Goal: Task Accomplishment & Management: Manage account settings

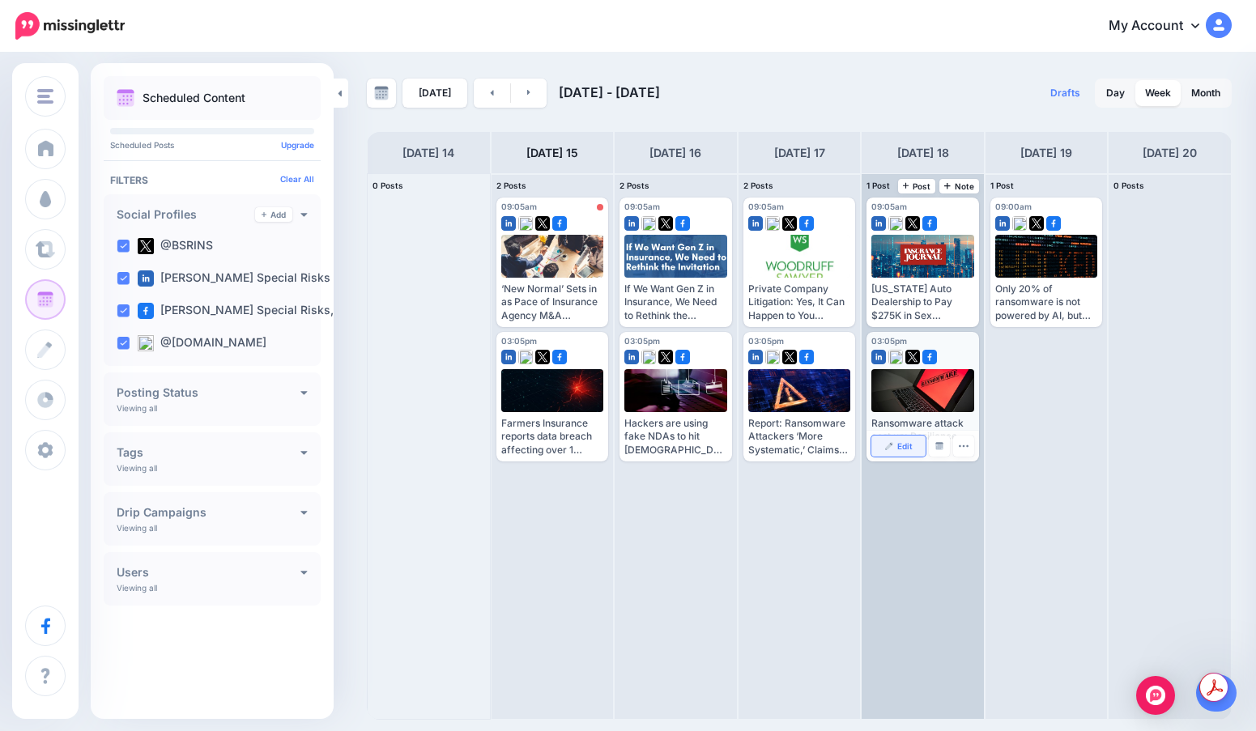
click at [891, 446] on img at bounding box center [889, 446] width 8 height 8
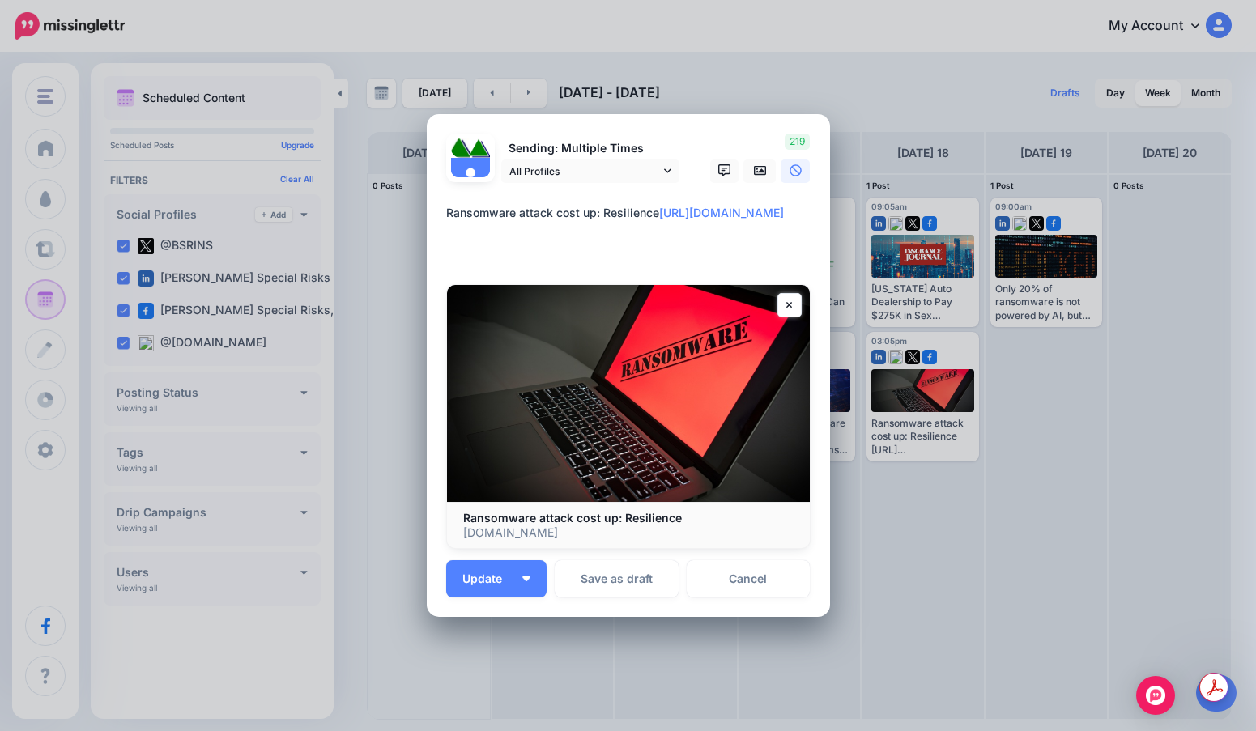
drag, startPoint x: 483, startPoint y: 249, endPoint x: 431, endPoint y: 230, distance: 55.4
click at [431, 230] on div "Loading Sending: Multiple Times All Profiles [DATE] 15:05" at bounding box center [628, 365] width 403 height 503
click at [458, 212] on textarea "**********" at bounding box center [632, 232] width 373 height 58
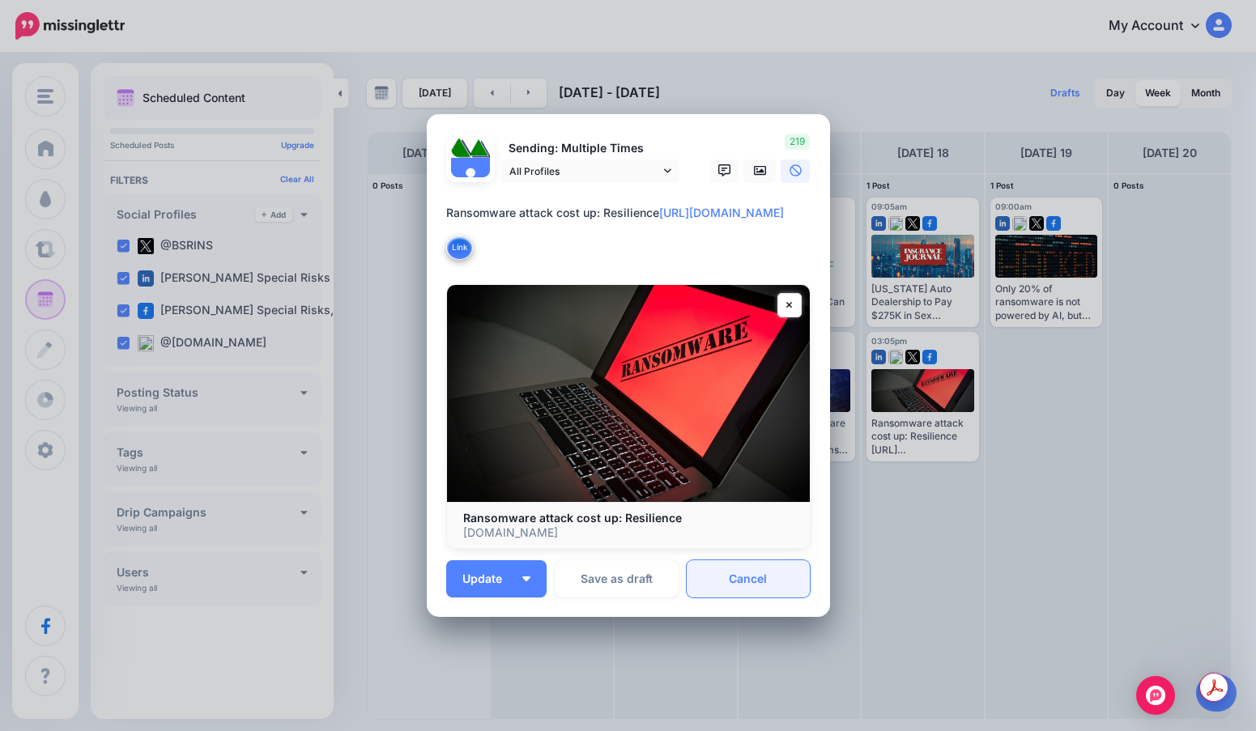
click at [733, 583] on link "Cancel" at bounding box center [749, 578] width 124 height 37
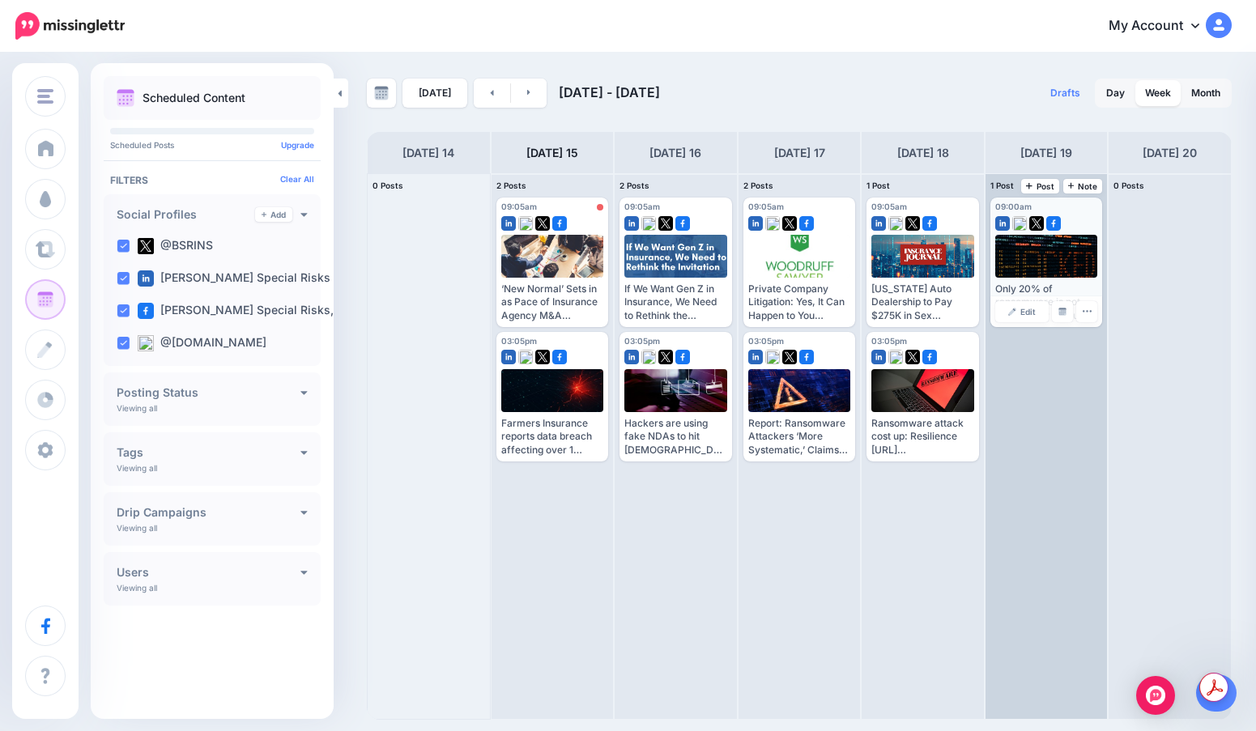
click at [1008, 325] on div "Edit Manage Dates Assign to User Delete Post" at bounding box center [1047, 311] width 113 height 31
click at [1014, 317] on link "Edit" at bounding box center [1022, 311] width 54 height 21
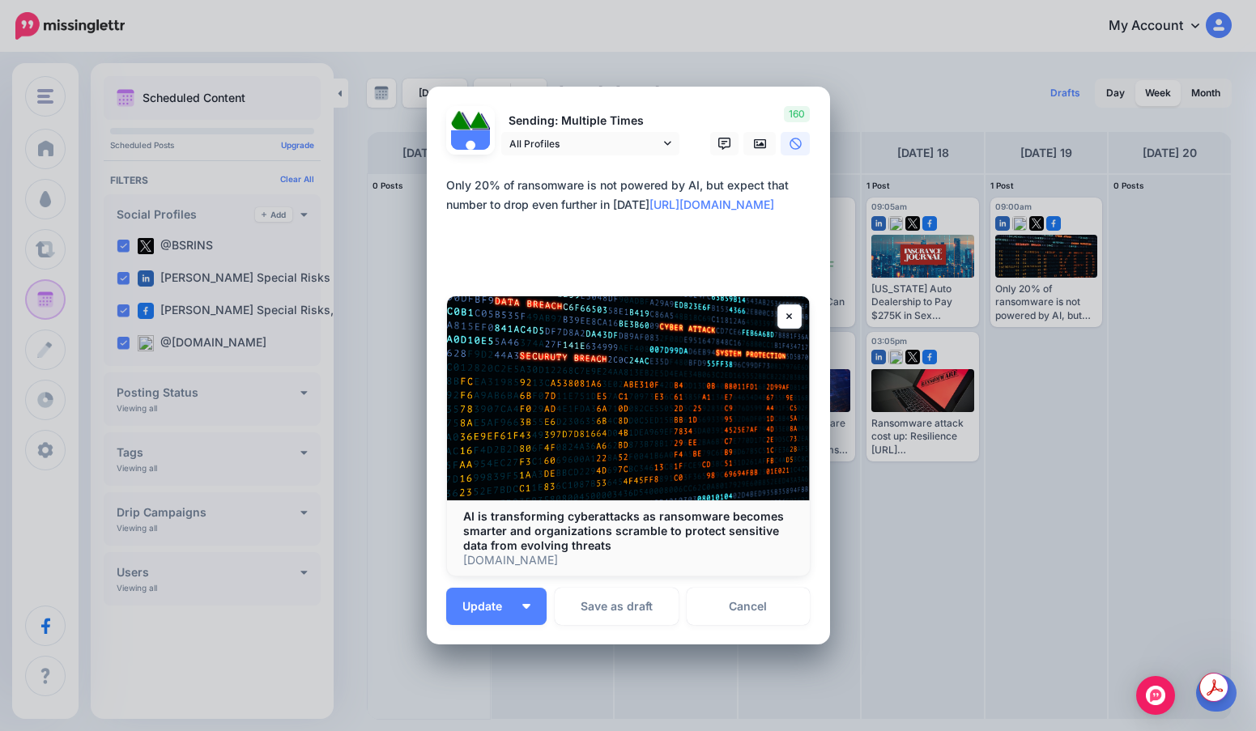
drag, startPoint x: 535, startPoint y: 272, endPoint x: 399, endPoint y: 224, distance: 144.5
click at [399, 224] on div "Edit Post Loading Sending: Multiple Times [DATE] 09:00" at bounding box center [628, 365] width 1256 height 731
click at [447, 197] on textarea "**********" at bounding box center [632, 224] width 373 height 97
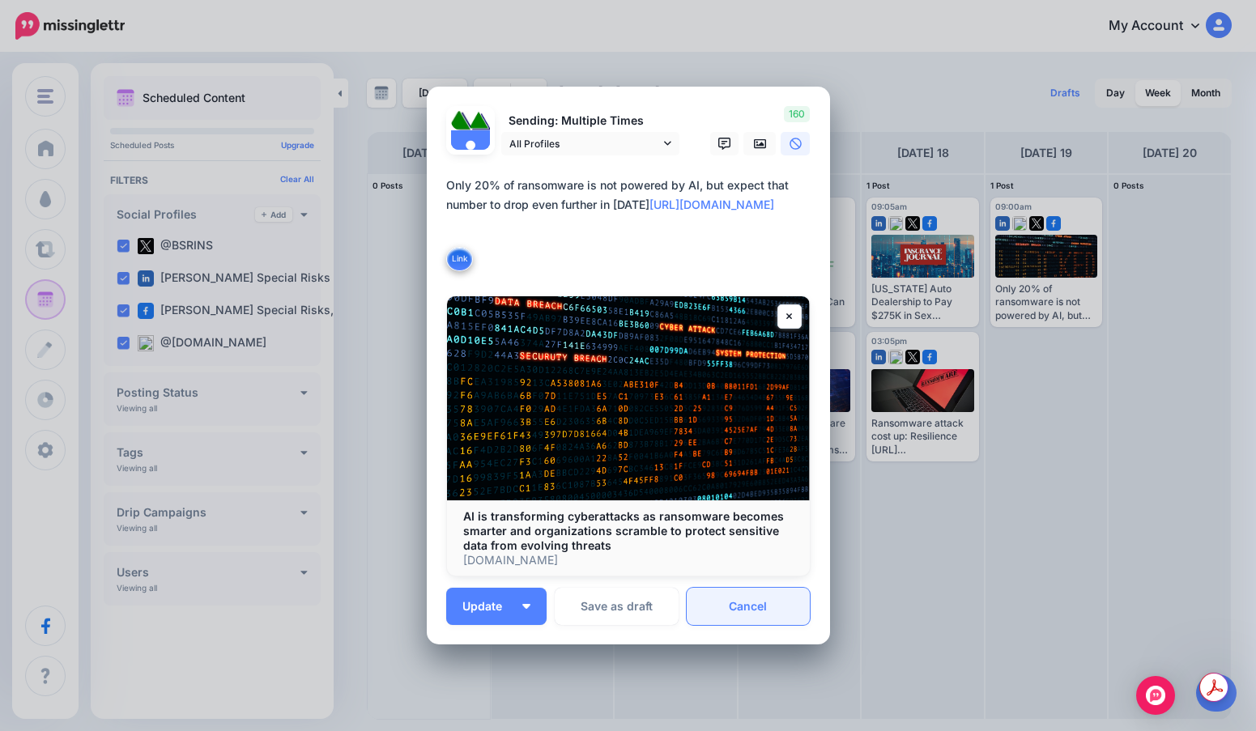
click at [718, 596] on link "Cancel" at bounding box center [749, 606] width 124 height 37
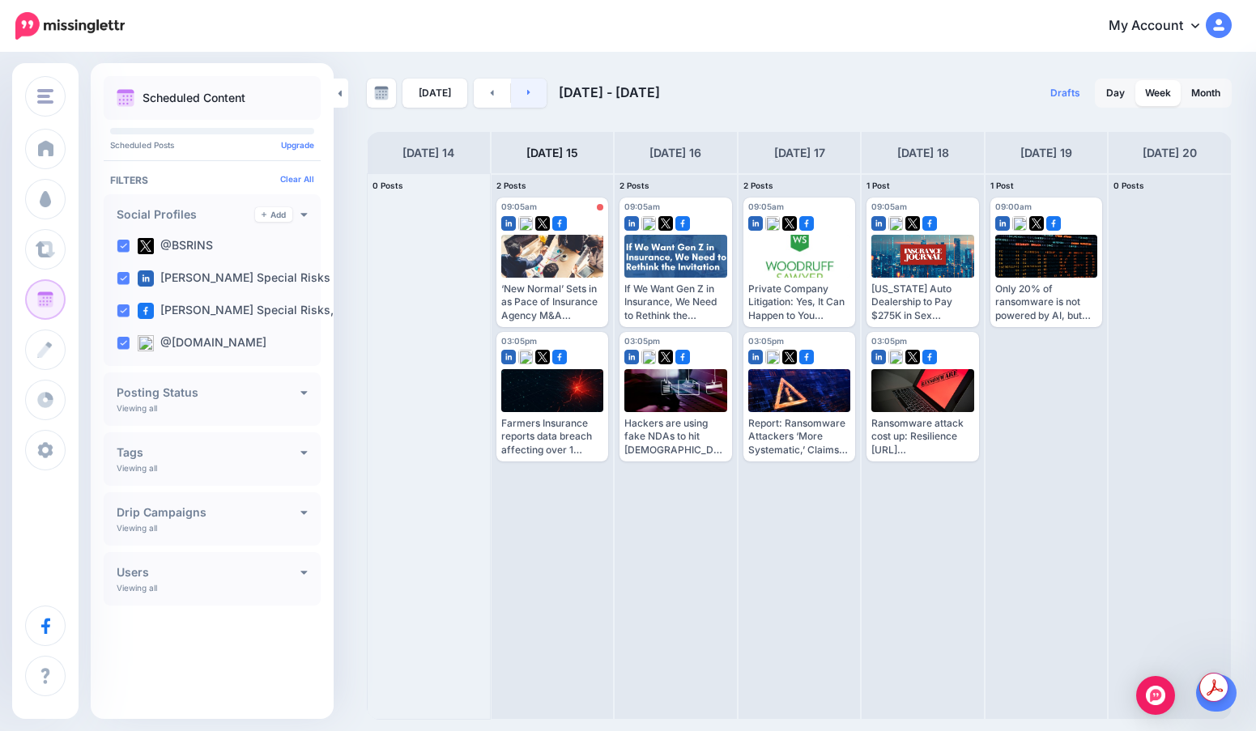
click at [527, 93] on icon at bounding box center [529, 92] width 4 height 10
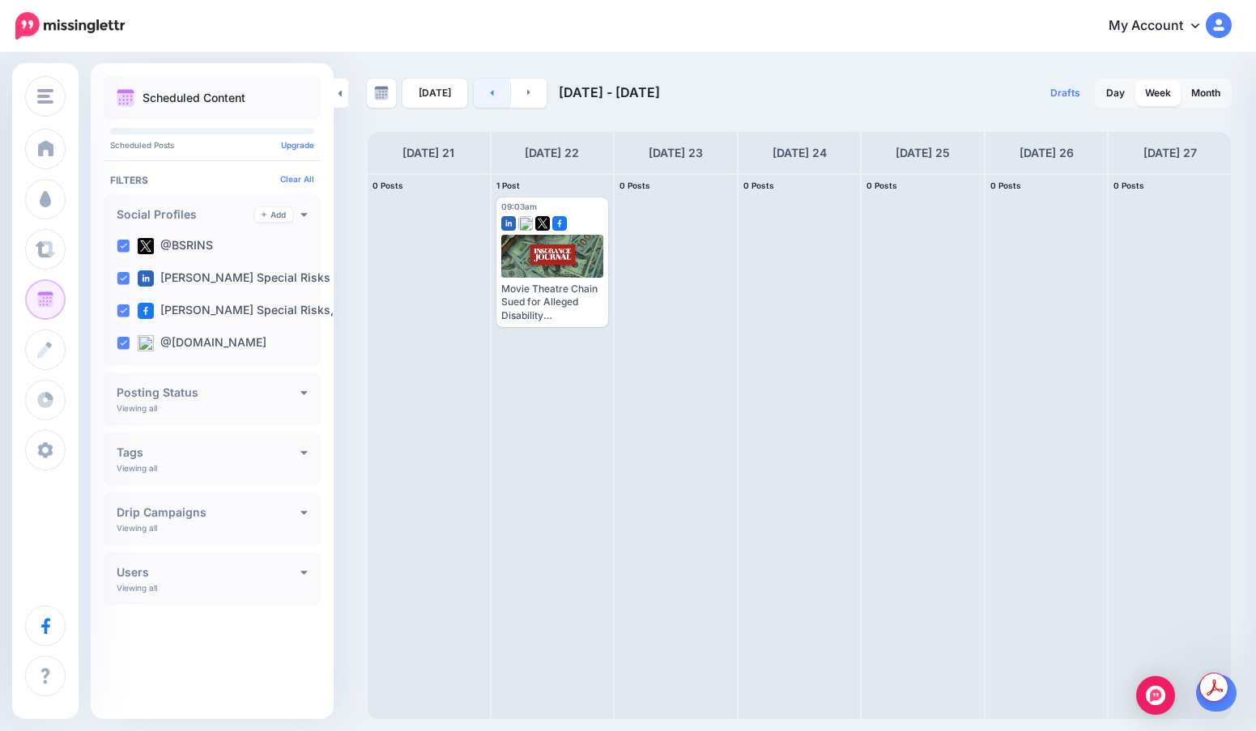
click at [490, 90] on icon at bounding box center [492, 92] width 4 height 10
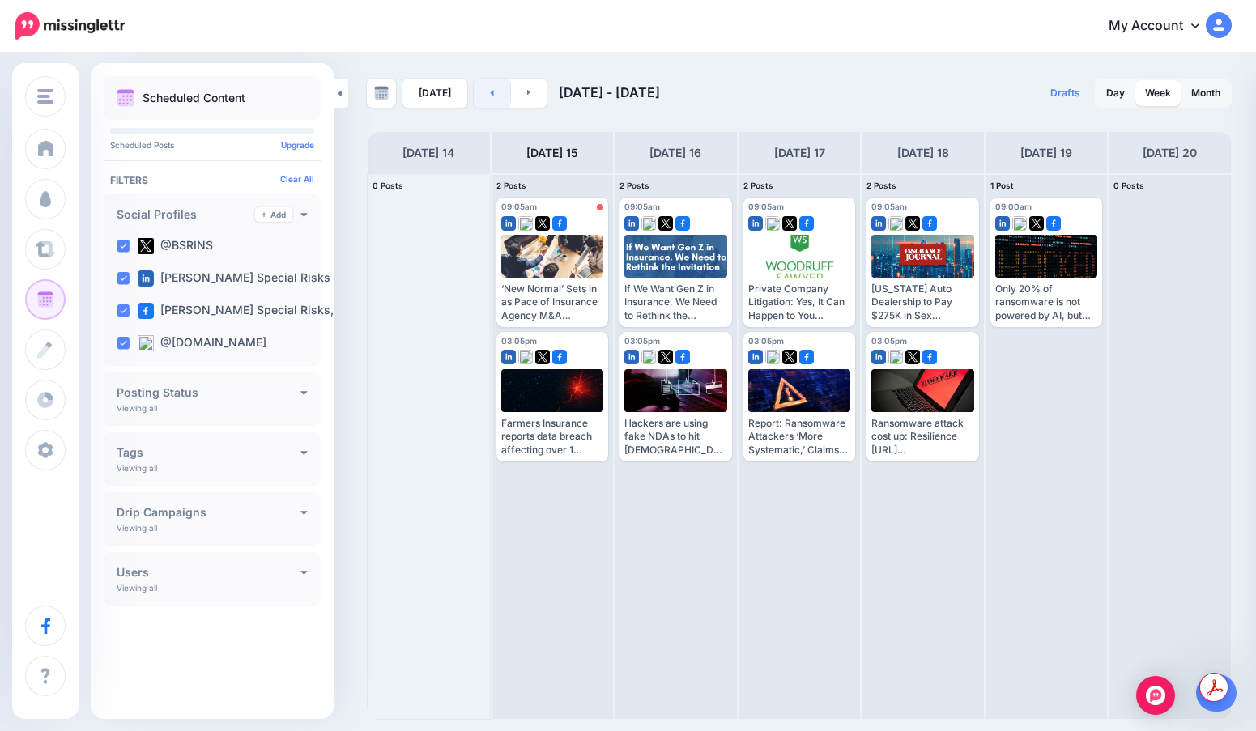
click at [490, 90] on icon at bounding box center [492, 92] width 4 height 10
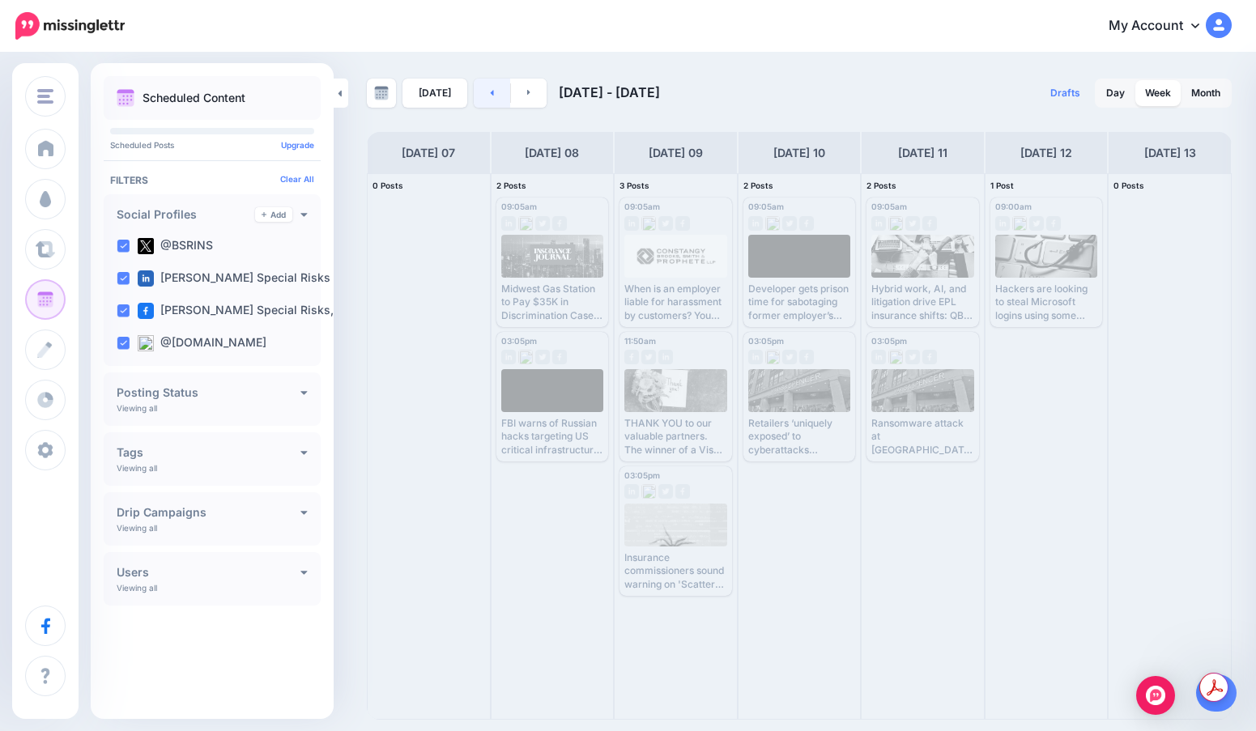
click at [490, 90] on icon at bounding box center [492, 92] width 4 height 10
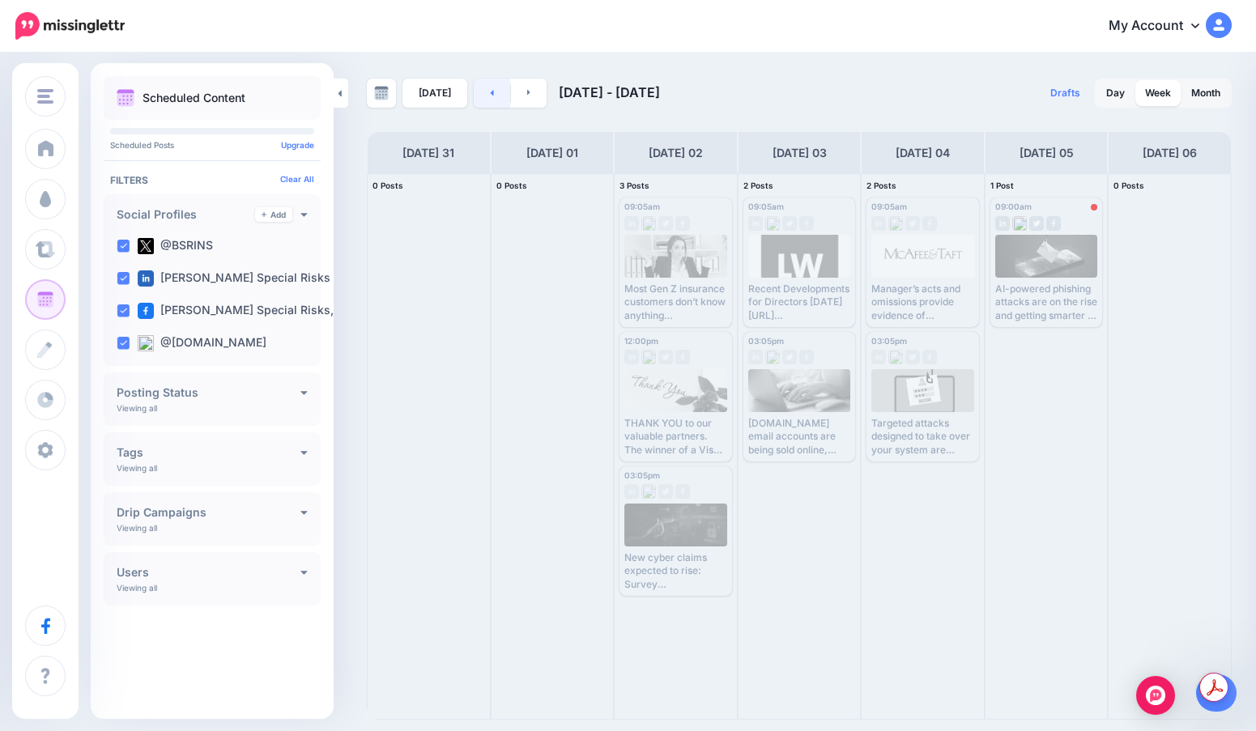
click at [490, 90] on icon at bounding box center [492, 92] width 4 height 10
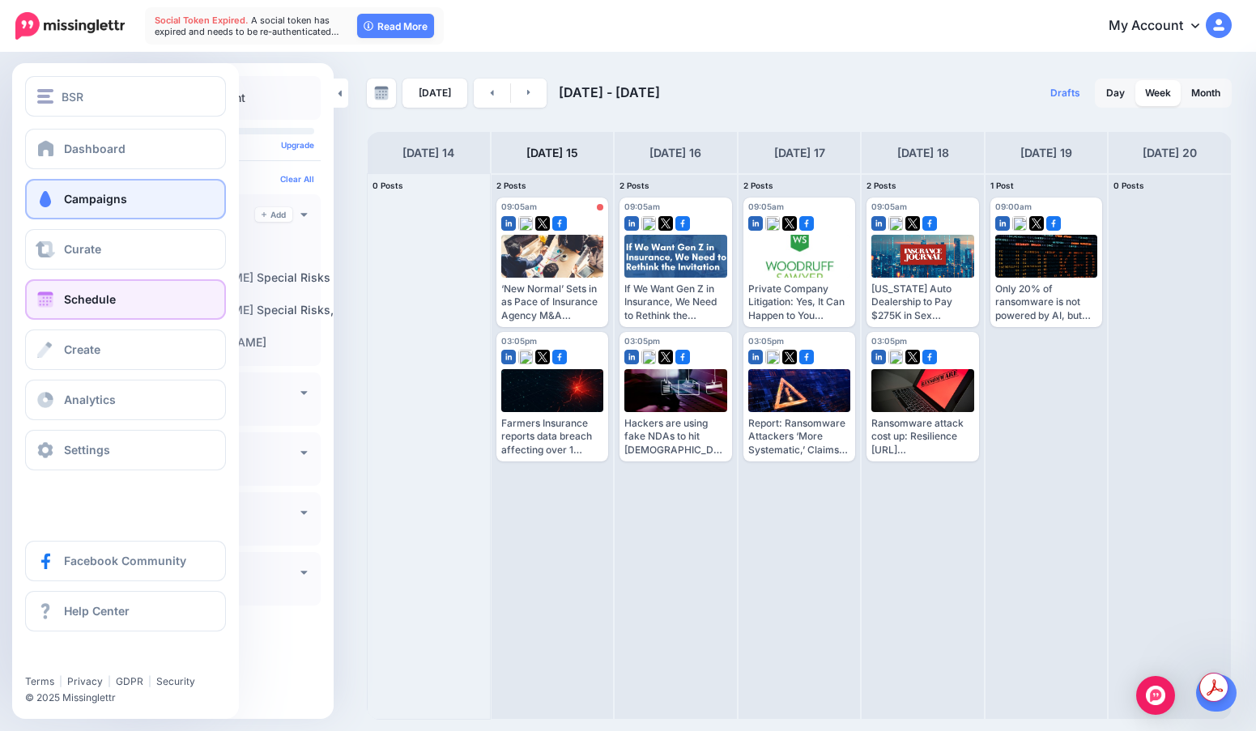
click at [118, 198] on span "Campaigns" at bounding box center [95, 199] width 63 height 14
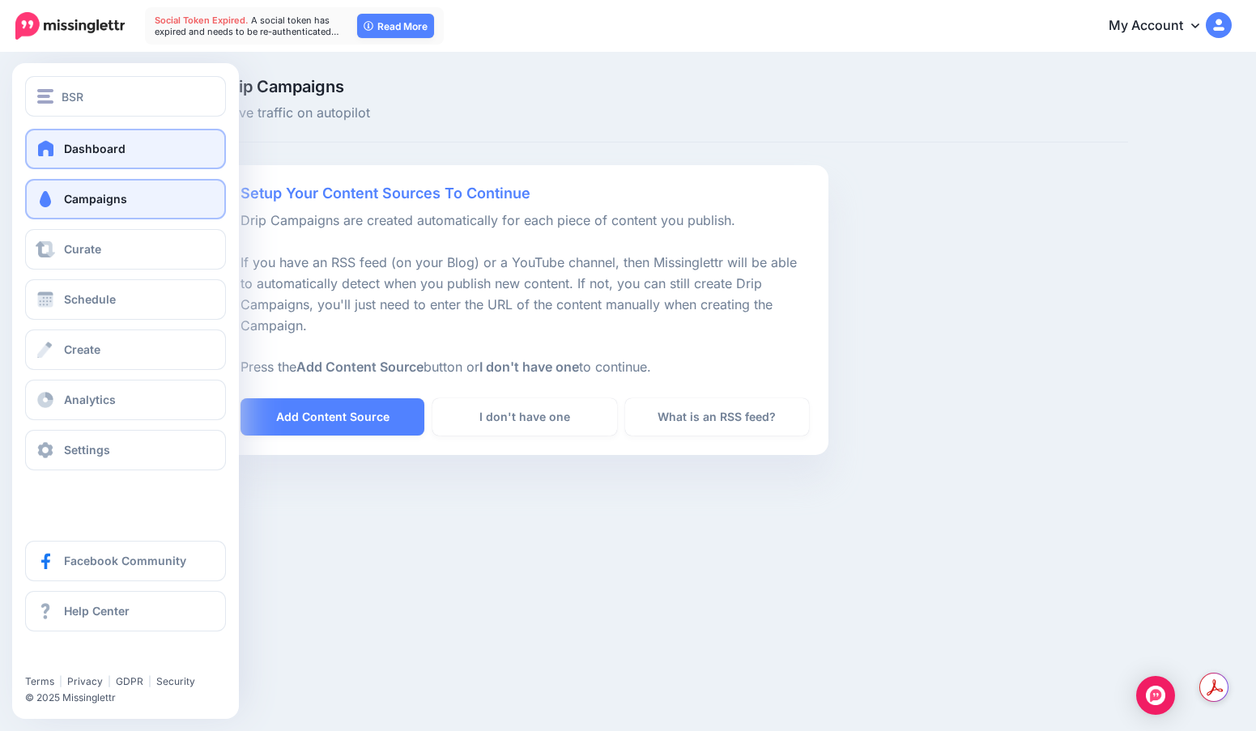
click at [54, 153] on span at bounding box center [46, 148] width 21 height 16
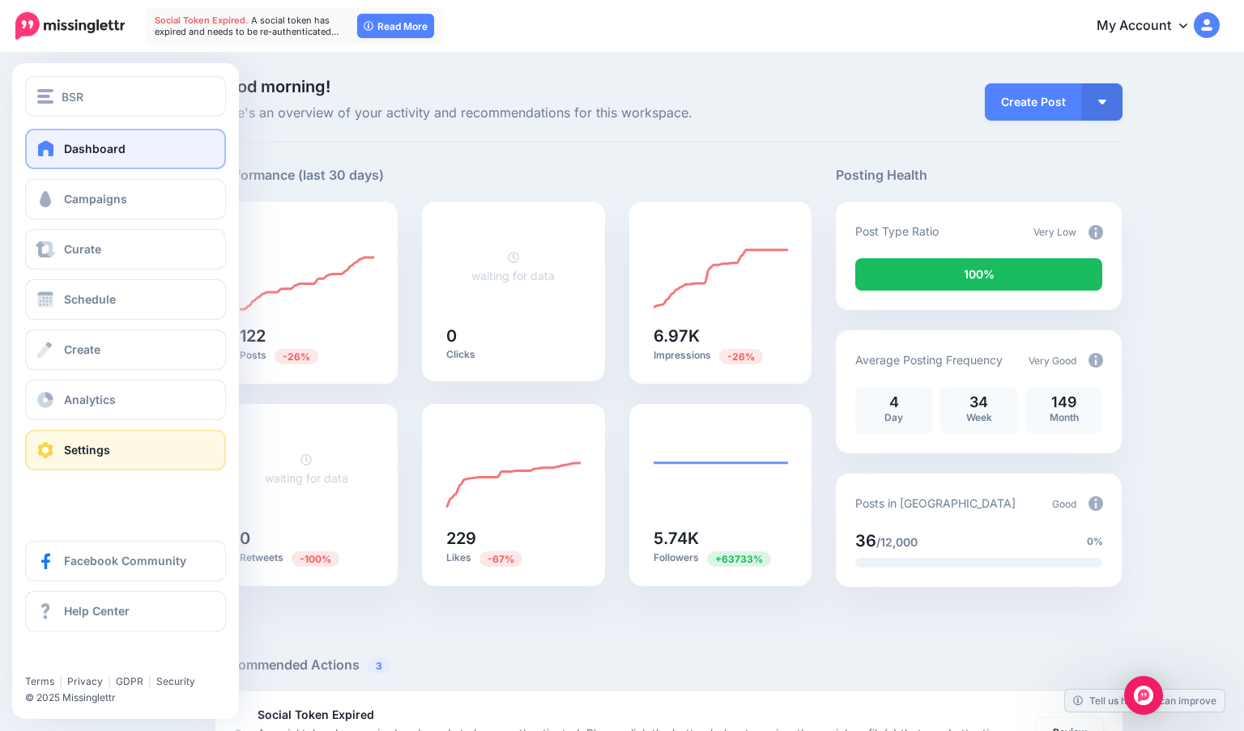
click at [138, 432] on link "Settings" at bounding box center [125, 450] width 201 height 40
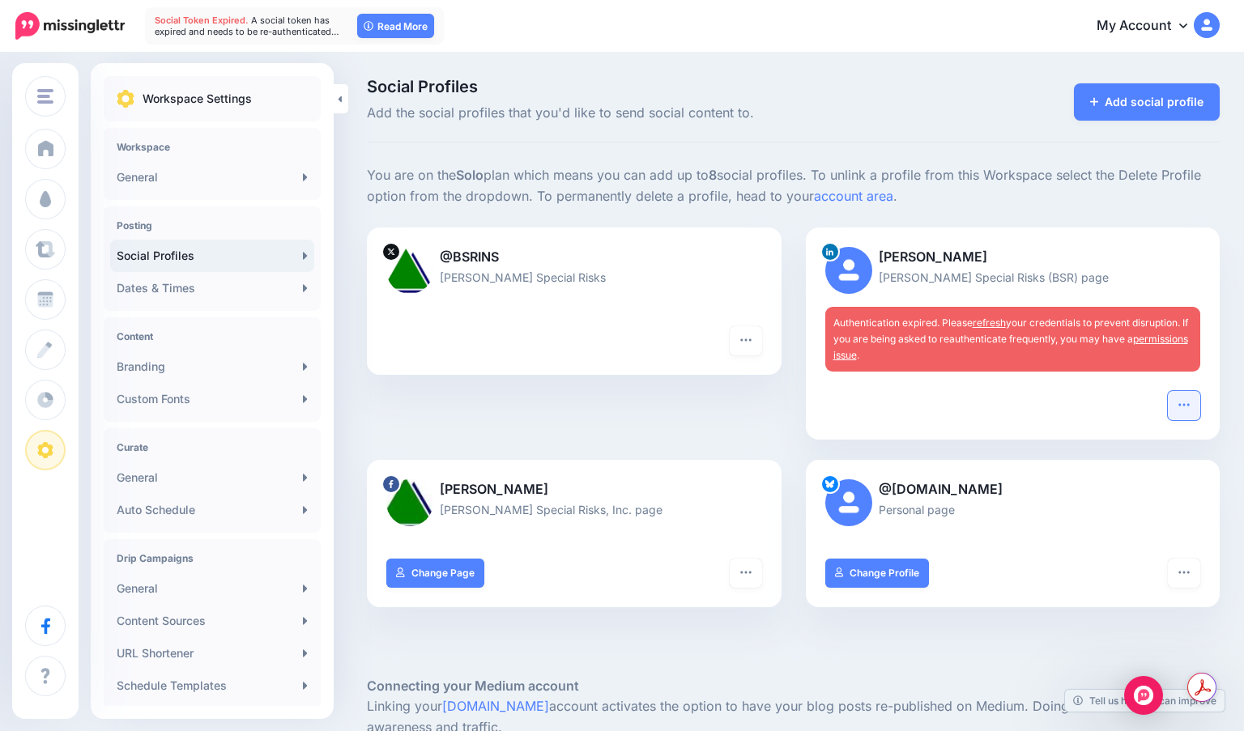
click at [1191, 400] on icon "button" at bounding box center [1184, 404] width 13 height 13
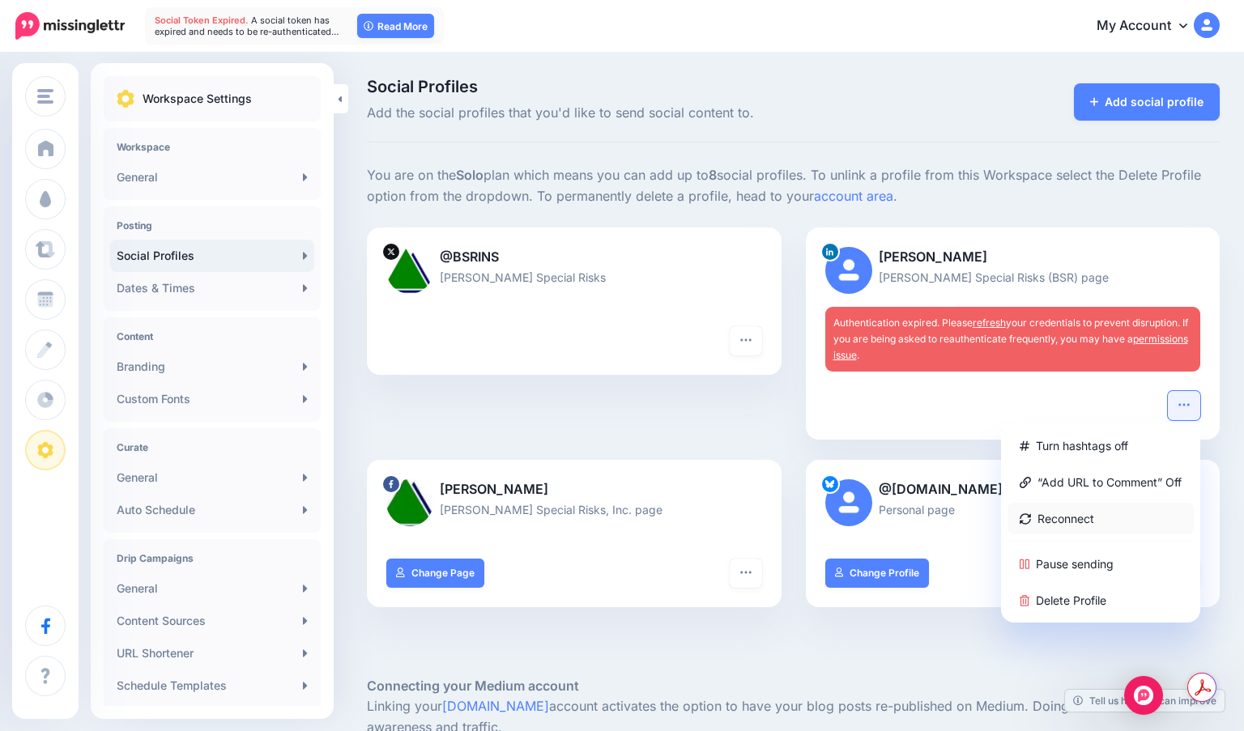
click at [1153, 528] on link "Reconnect" at bounding box center [1101, 519] width 186 height 32
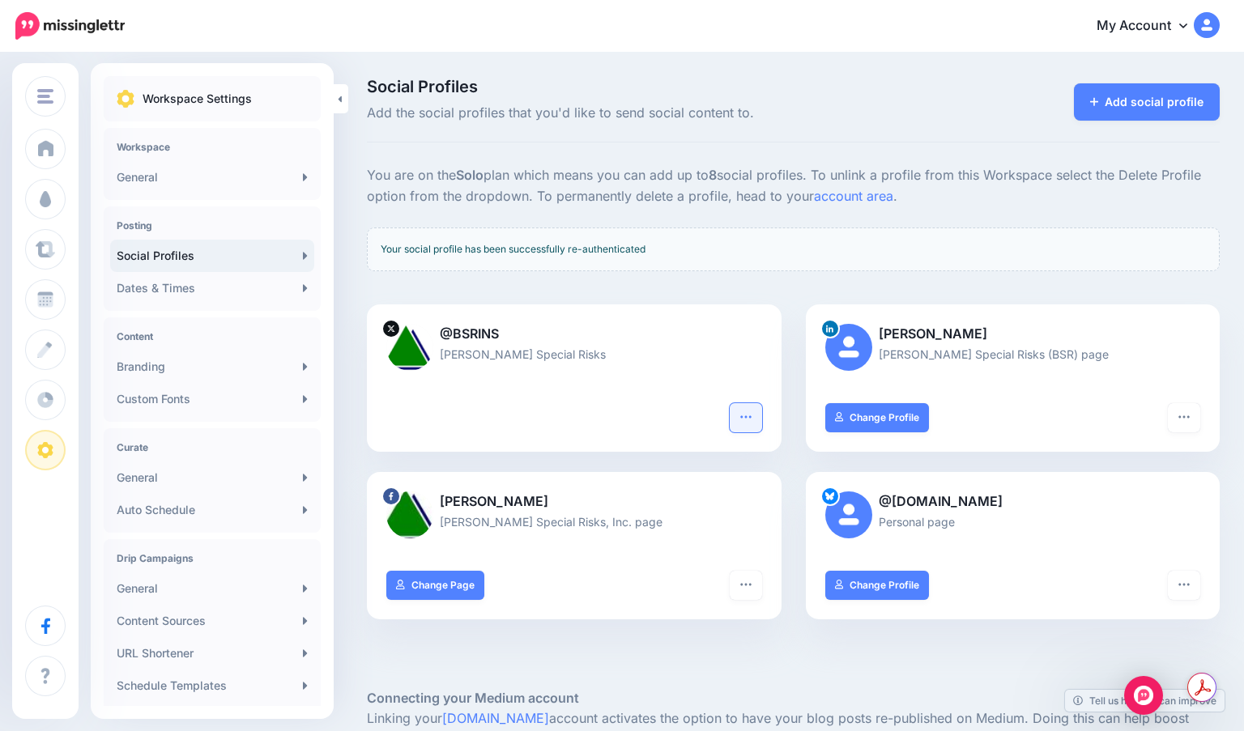
click at [758, 418] on button "button" at bounding box center [746, 417] width 32 height 29
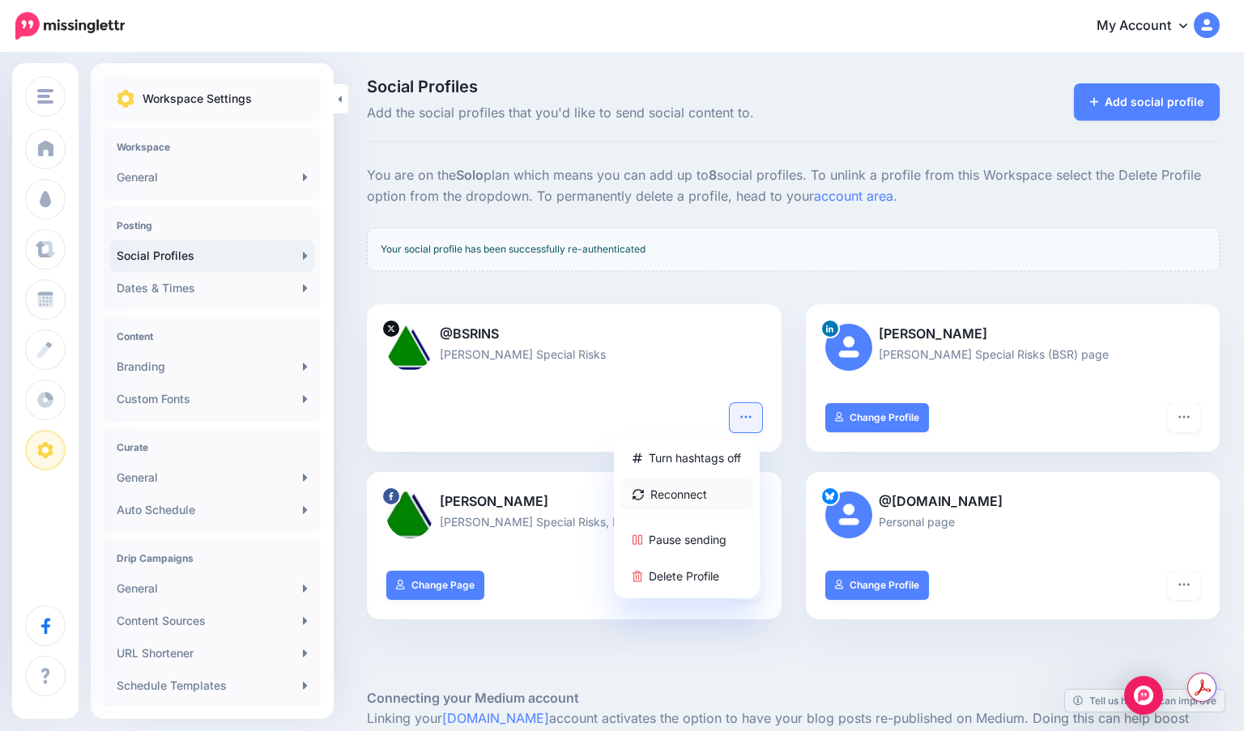
click at [750, 490] on link "Reconnect" at bounding box center [686, 495] width 133 height 32
